Goal: Information Seeking & Learning: Learn about a topic

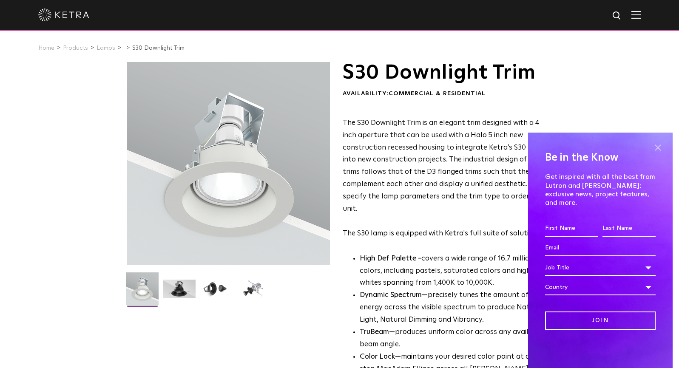
click at [657, 154] on span at bounding box center [657, 147] width 13 height 13
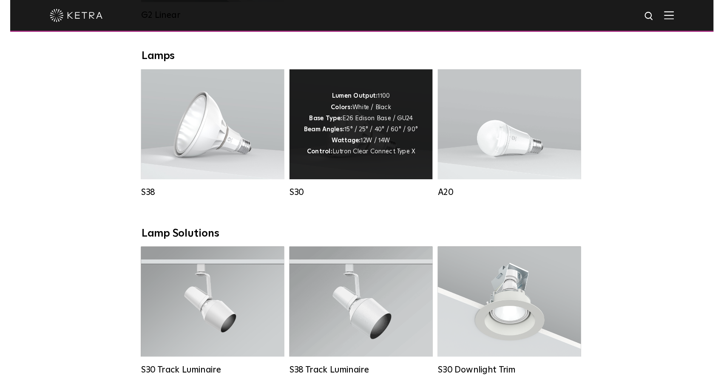
scroll to position [598, 0]
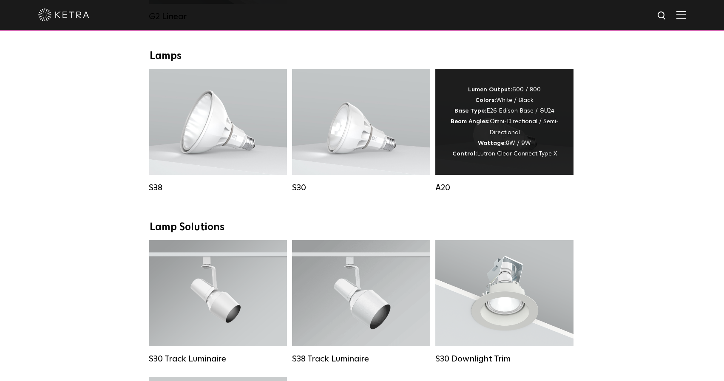
click at [540, 130] on div "Lumen Output: 600 / 800 Colors: White / Black Base Type: E26 Edison Base / GU24…" at bounding box center [504, 122] width 113 height 75
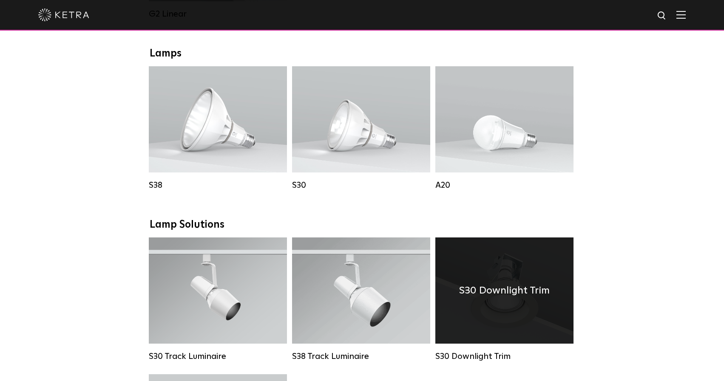
scroll to position [602, 0]
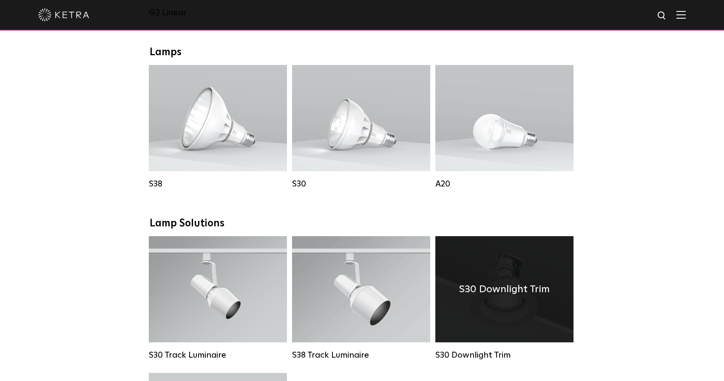
click at [535, 289] on h4 "S30 Downlight Trim" at bounding box center [504, 289] width 91 height 16
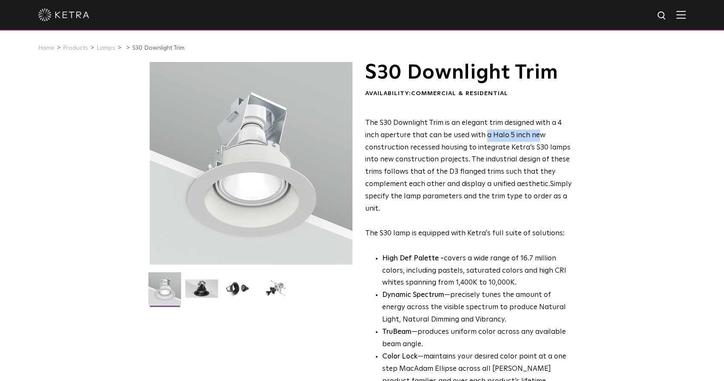
drag, startPoint x: 486, startPoint y: 137, endPoint x: 540, endPoint y: 141, distance: 54.1
click at [540, 141] on p "The S30 Downlight Trim is an elegant trim designed with a 4 inch aperture that …" at bounding box center [468, 178] width 207 height 123
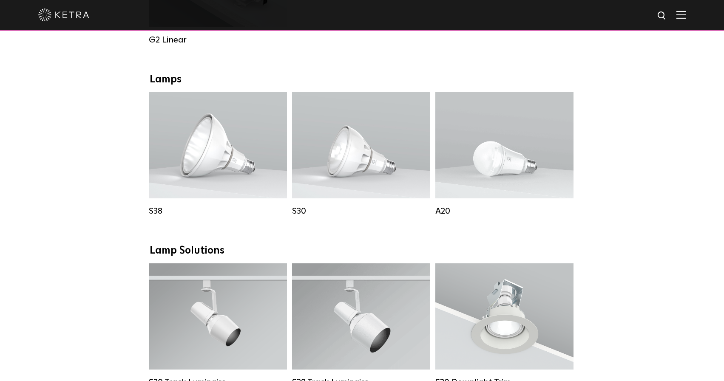
scroll to position [580, 0]
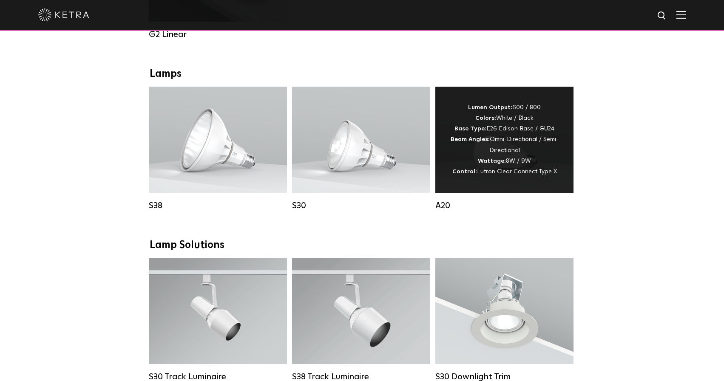
click at [476, 148] on div "Lumen Output: 600 / 800 Colors: White / Black Base Type: E26 Edison Base / GU24…" at bounding box center [504, 139] width 113 height 75
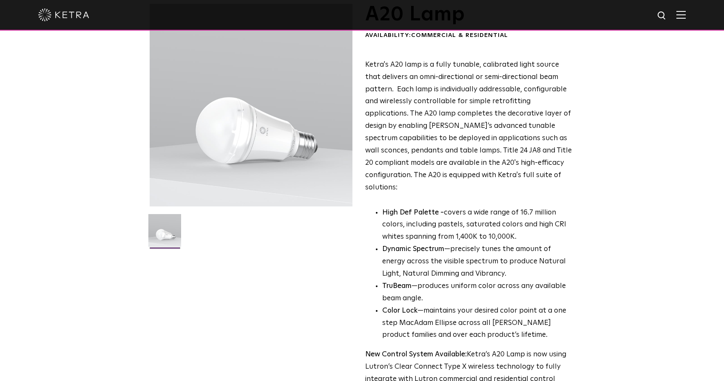
scroll to position [69, 0]
